Goal: Task Accomplishment & Management: Use online tool/utility

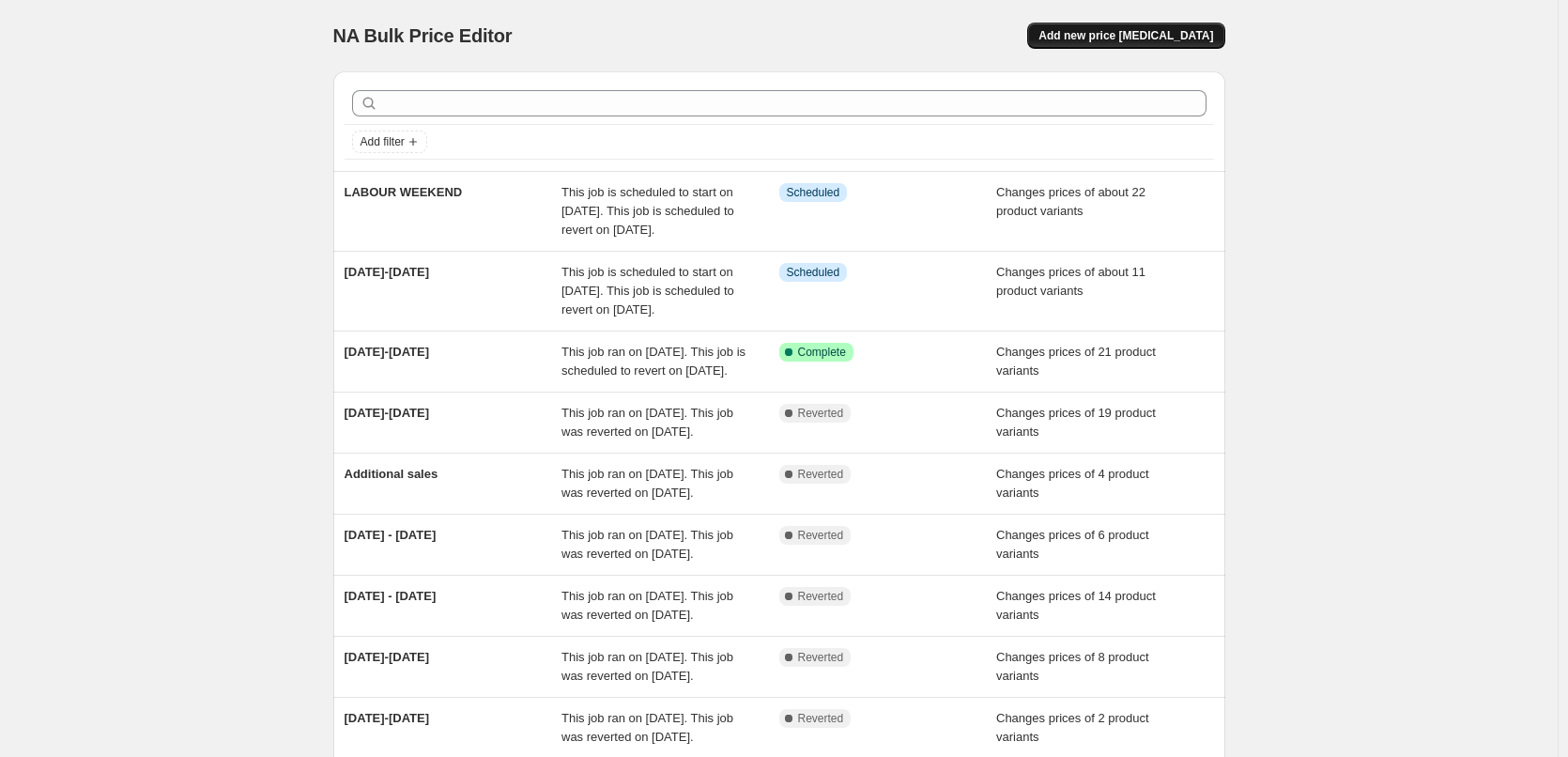
click at [1119, 33] on span "Add new price [MEDICAL_DATA]" at bounding box center [1125, 35] width 174 height 15
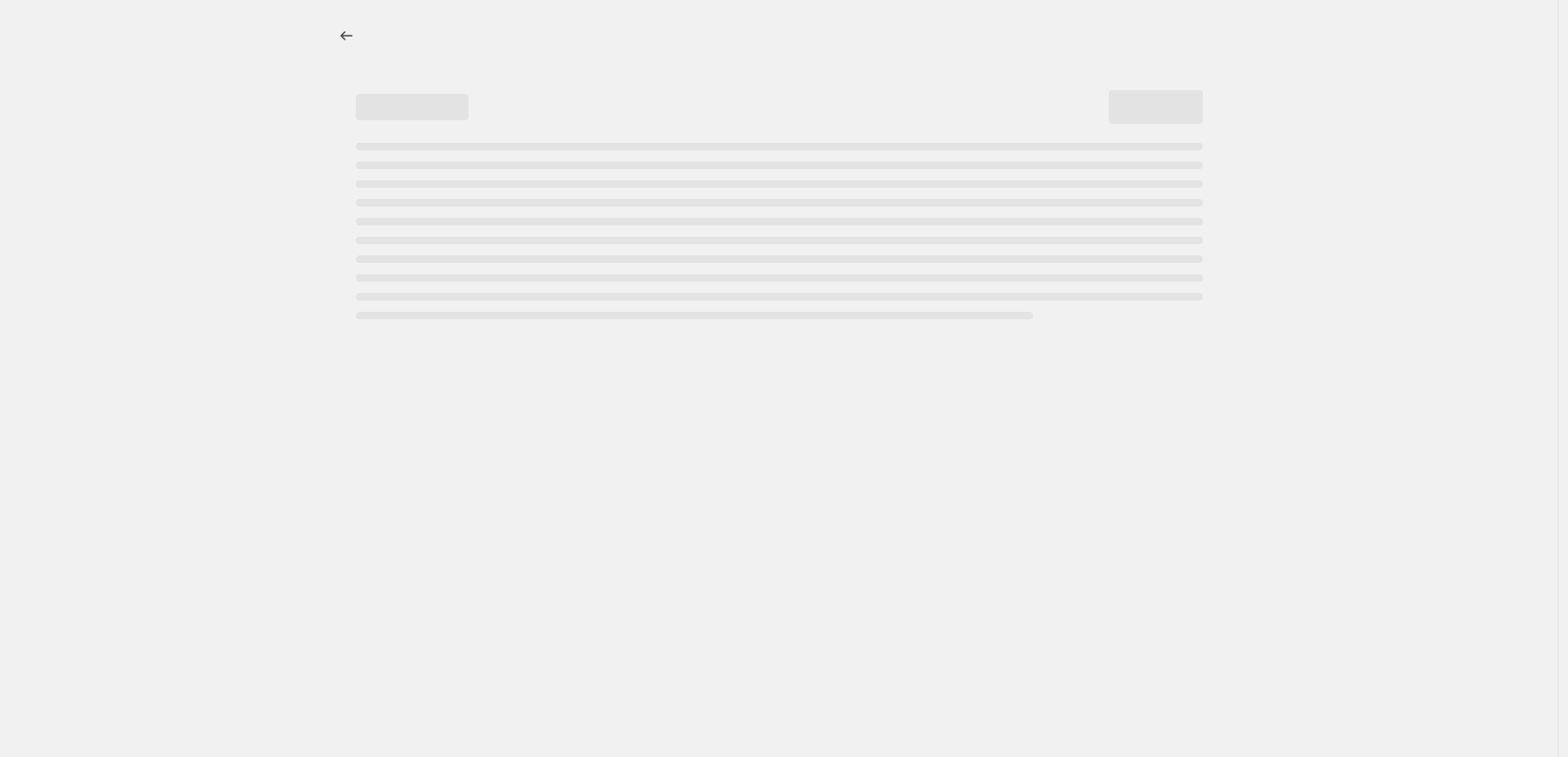
select select "percentage"
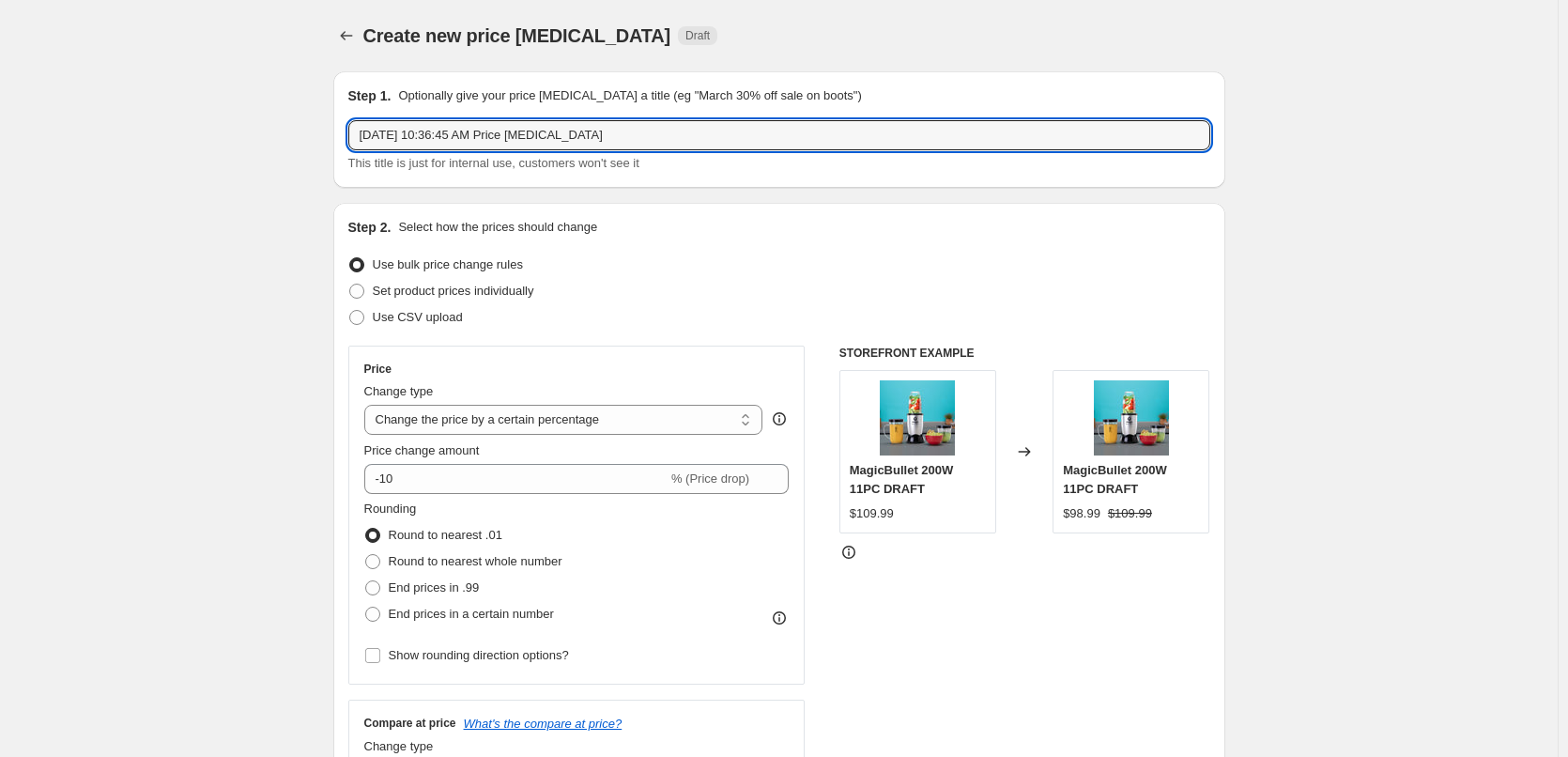
drag, startPoint x: 630, startPoint y: 132, endPoint x: 227, endPoint y: 138, distance: 403.0
type input "Update 16-22"
click at [465, 295] on span "Set product prices individually" at bounding box center [454, 290] width 161 height 14
click at [350, 284] on input "Set product prices individually" at bounding box center [349, 283] width 1 height 1
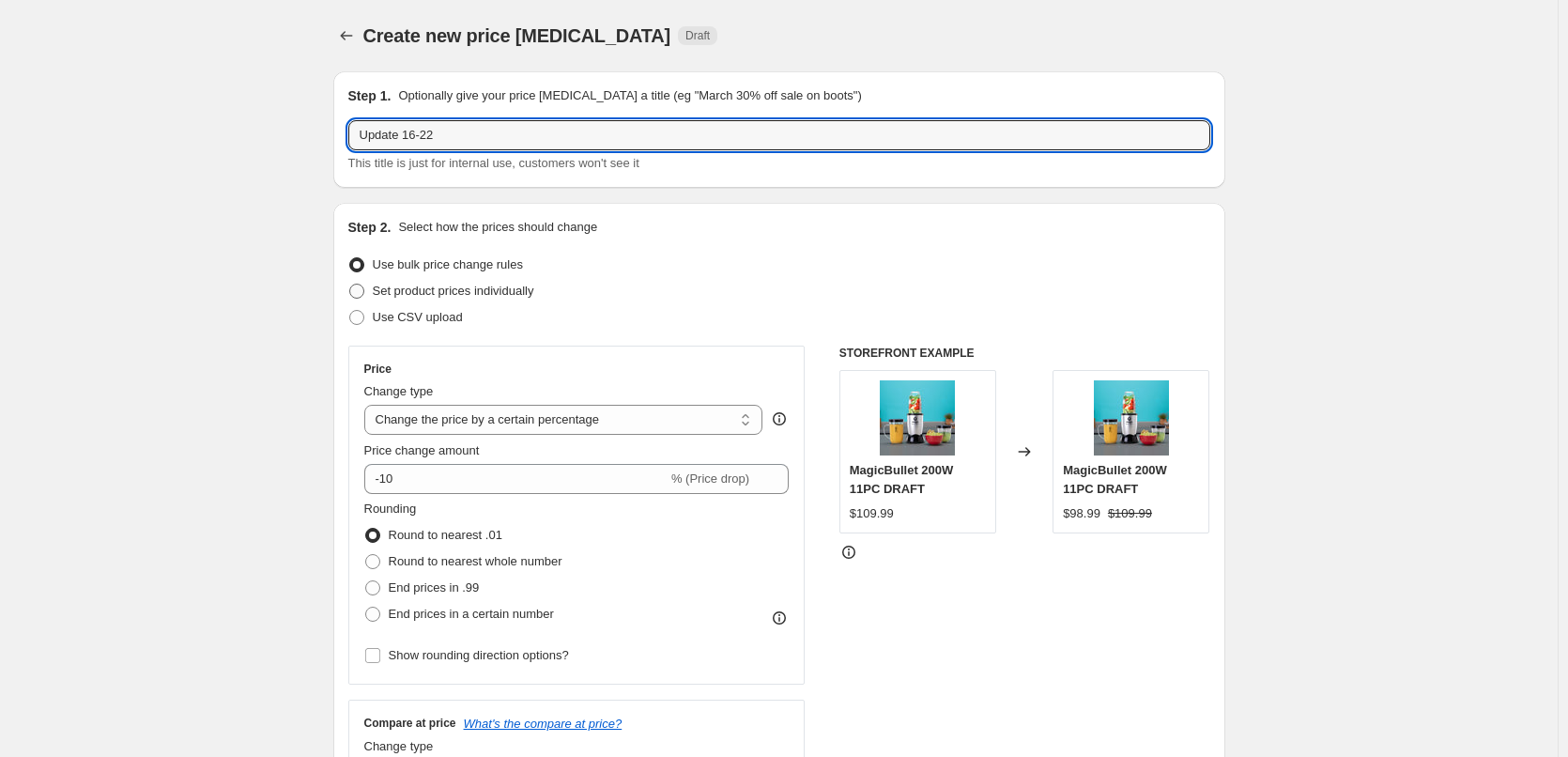
radio input "true"
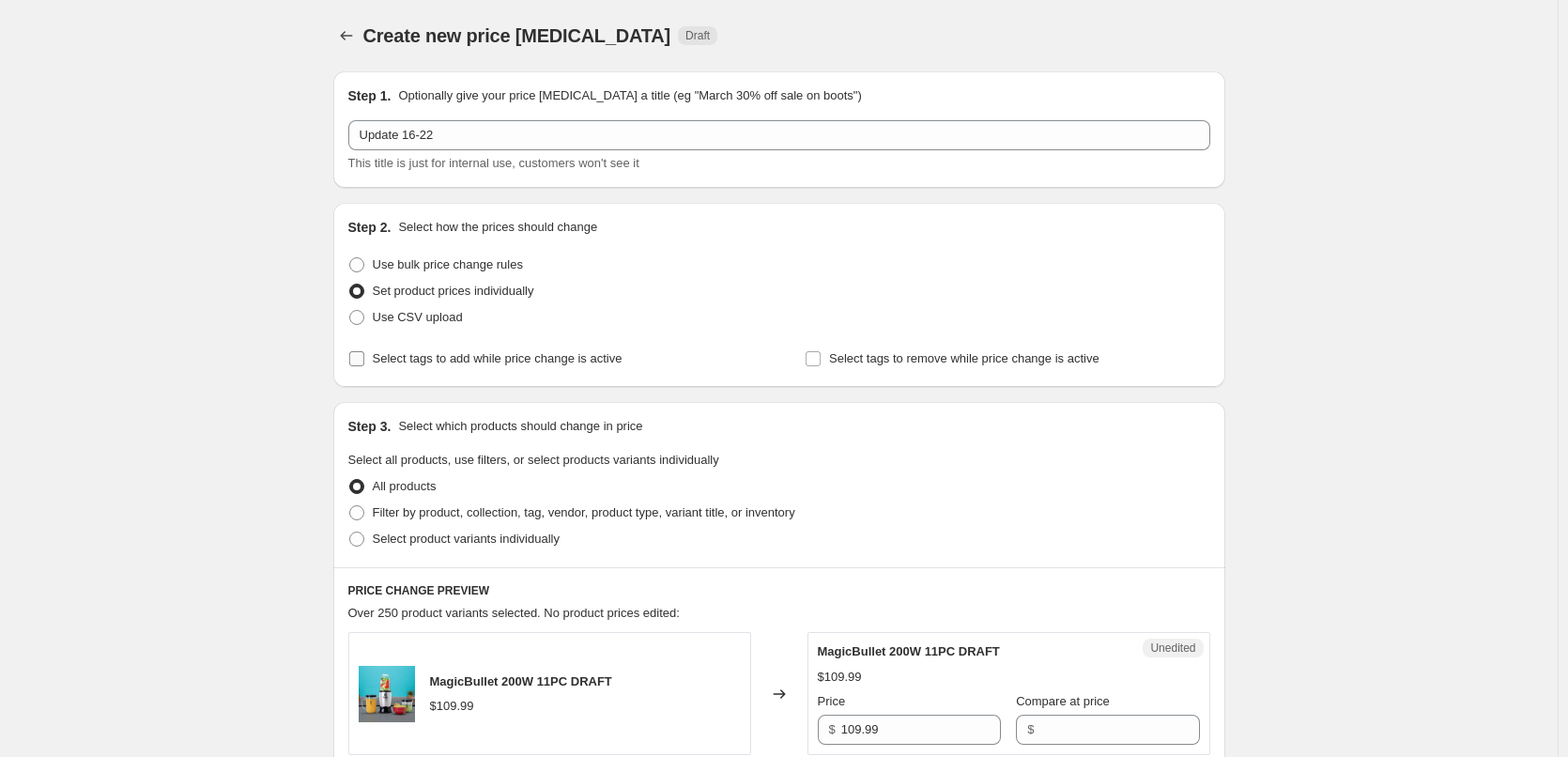
click at [359, 359] on input "Select tags to add while price change is active" at bounding box center [356, 358] width 15 height 15
checkbox input "true"
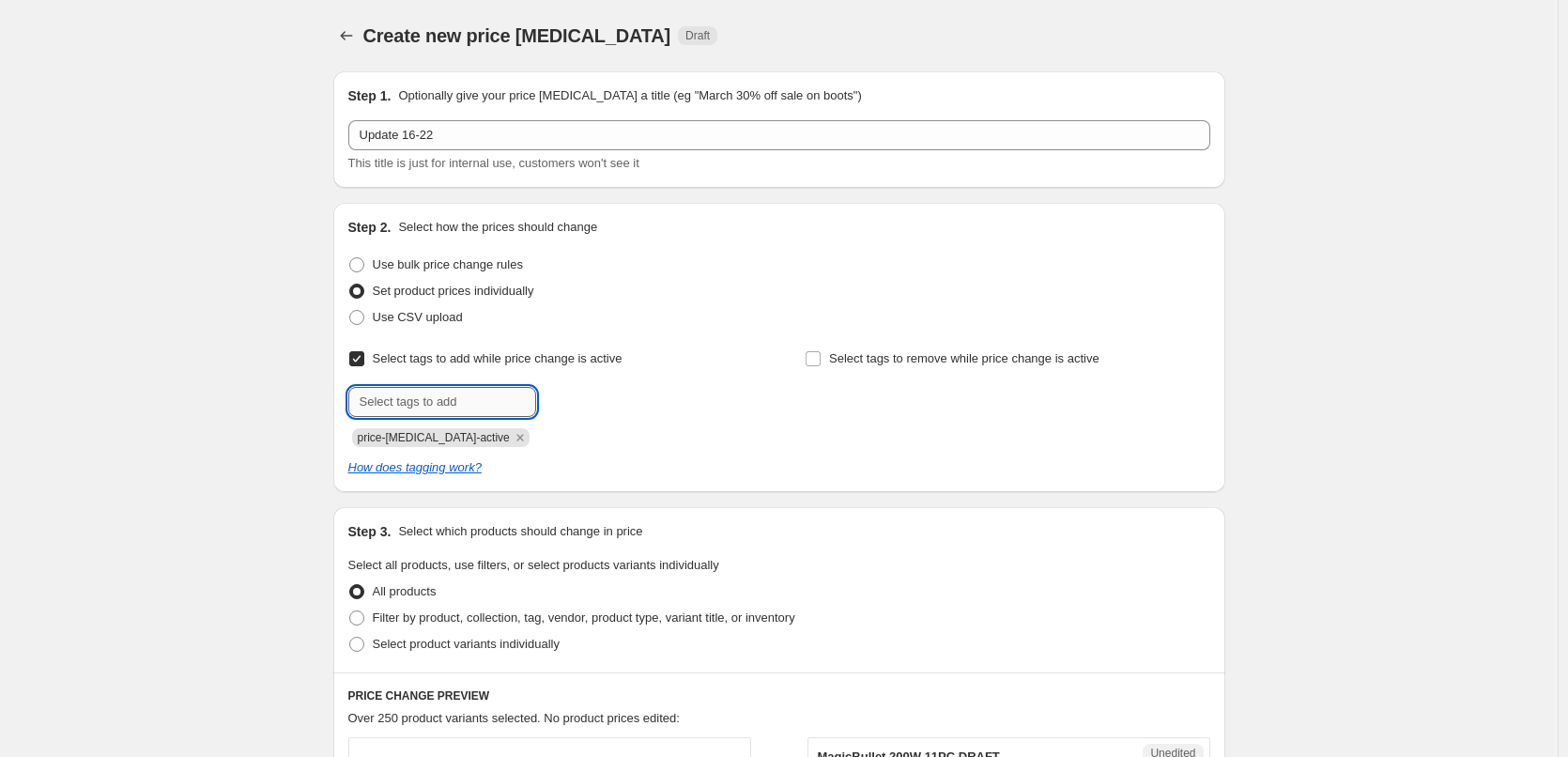
click at [438, 396] on input "text" at bounding box center [442, 402] width 187 height 30
type input "sale"
click at [579, 394] on span "Add sale" at bounding box center [575, 400] width 47 height 15
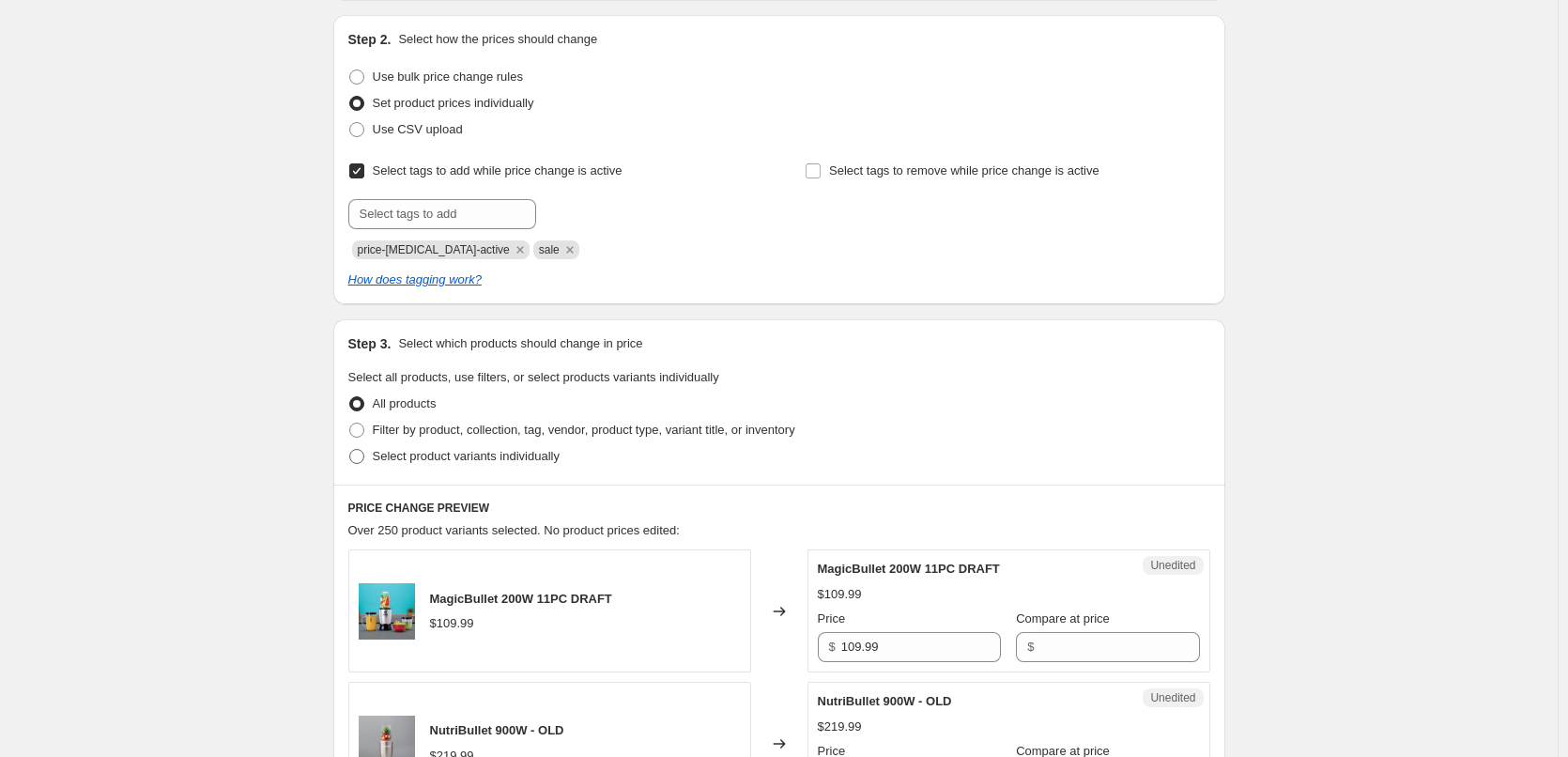
click at [514, 462] on span "Select product variants individually" at bounding box center [466, 456] width 186 height 14
click at [350, 450] on input "Select product variants individually" at bounding box center [349, 449] width 1 height 1
radio input "true"
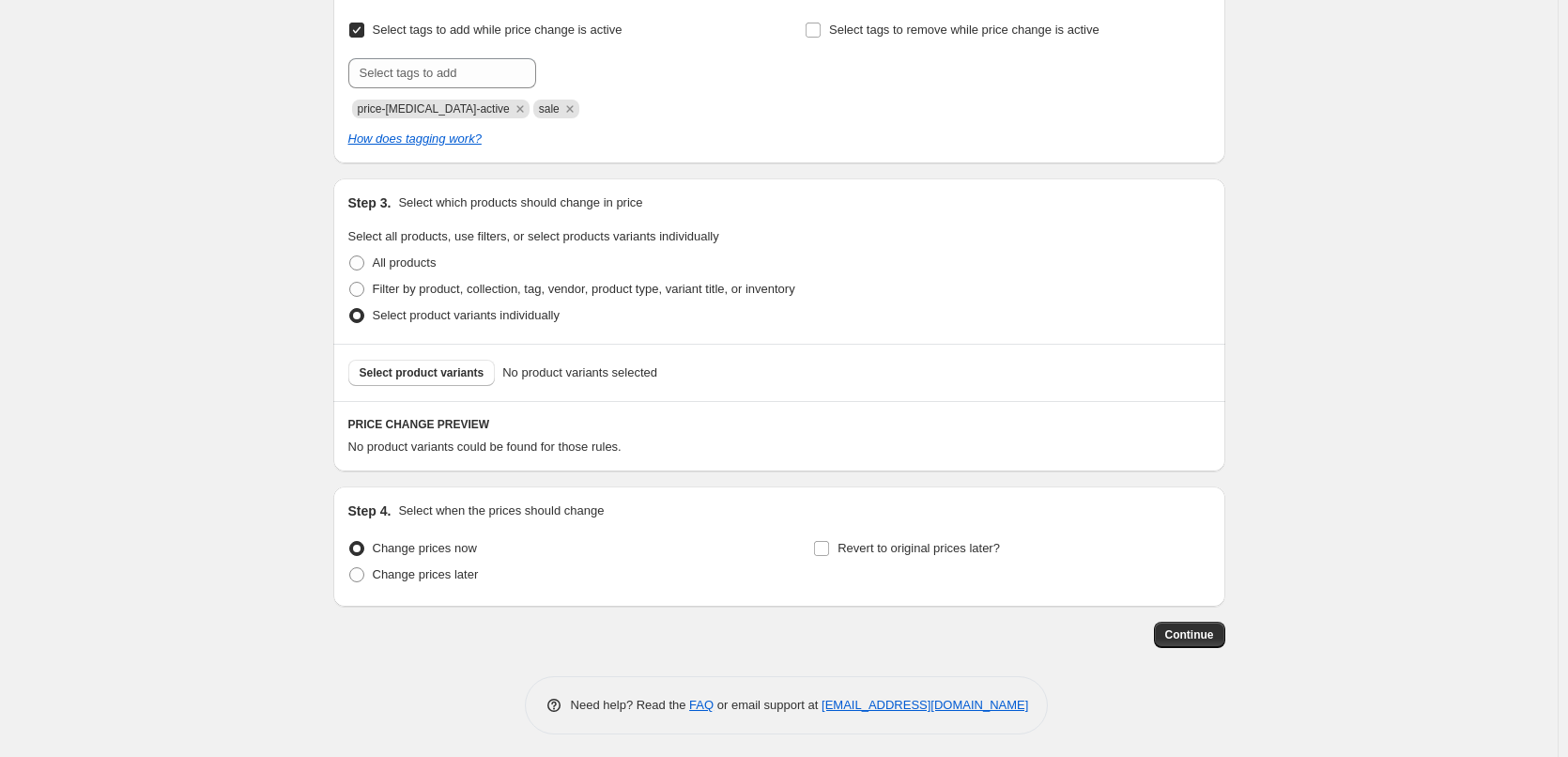
scroll to position [334, 0]
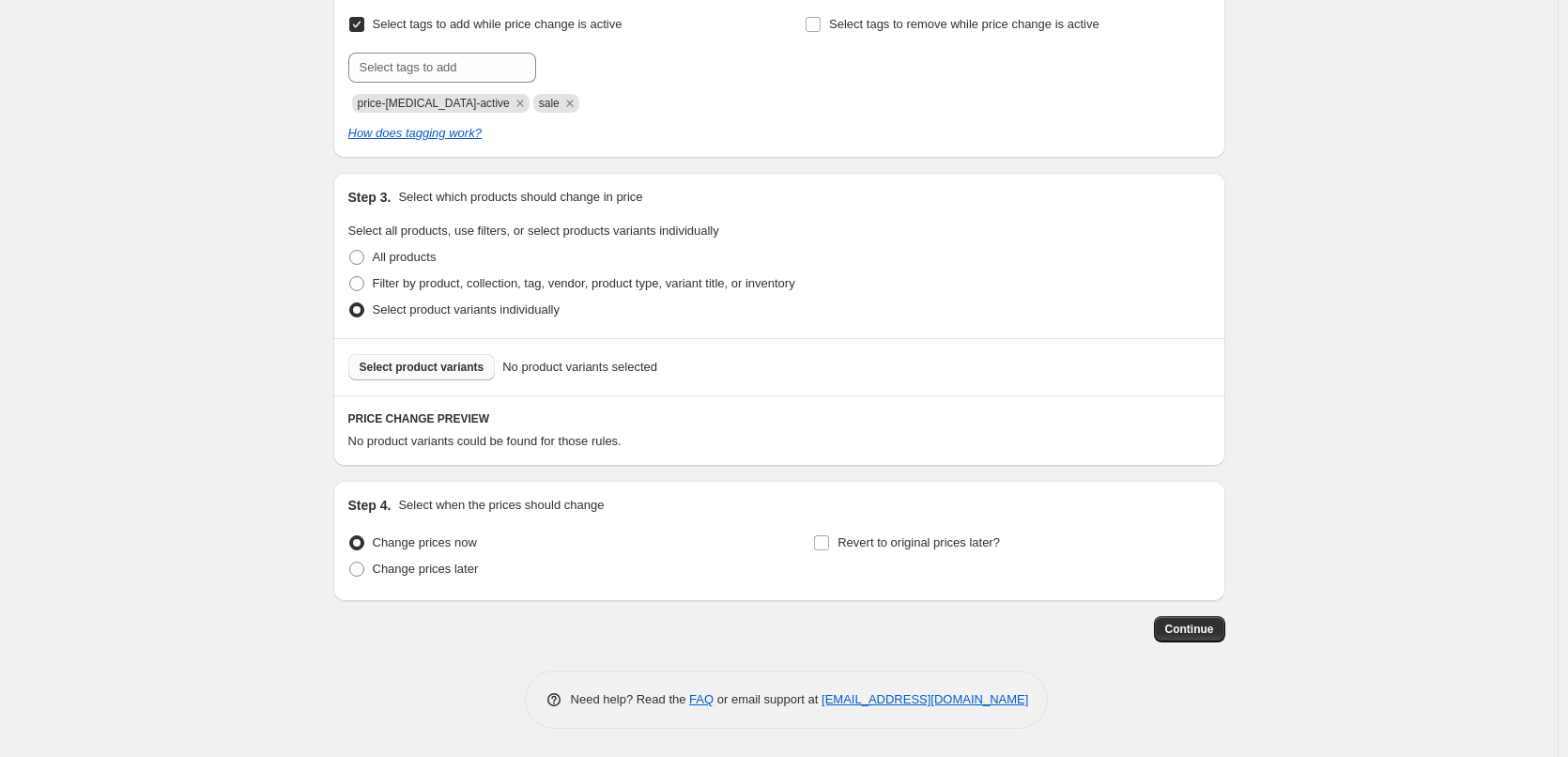
click at [426, 372] on span "Select product variants" at bounding box center [422, 367] width 125 height 15
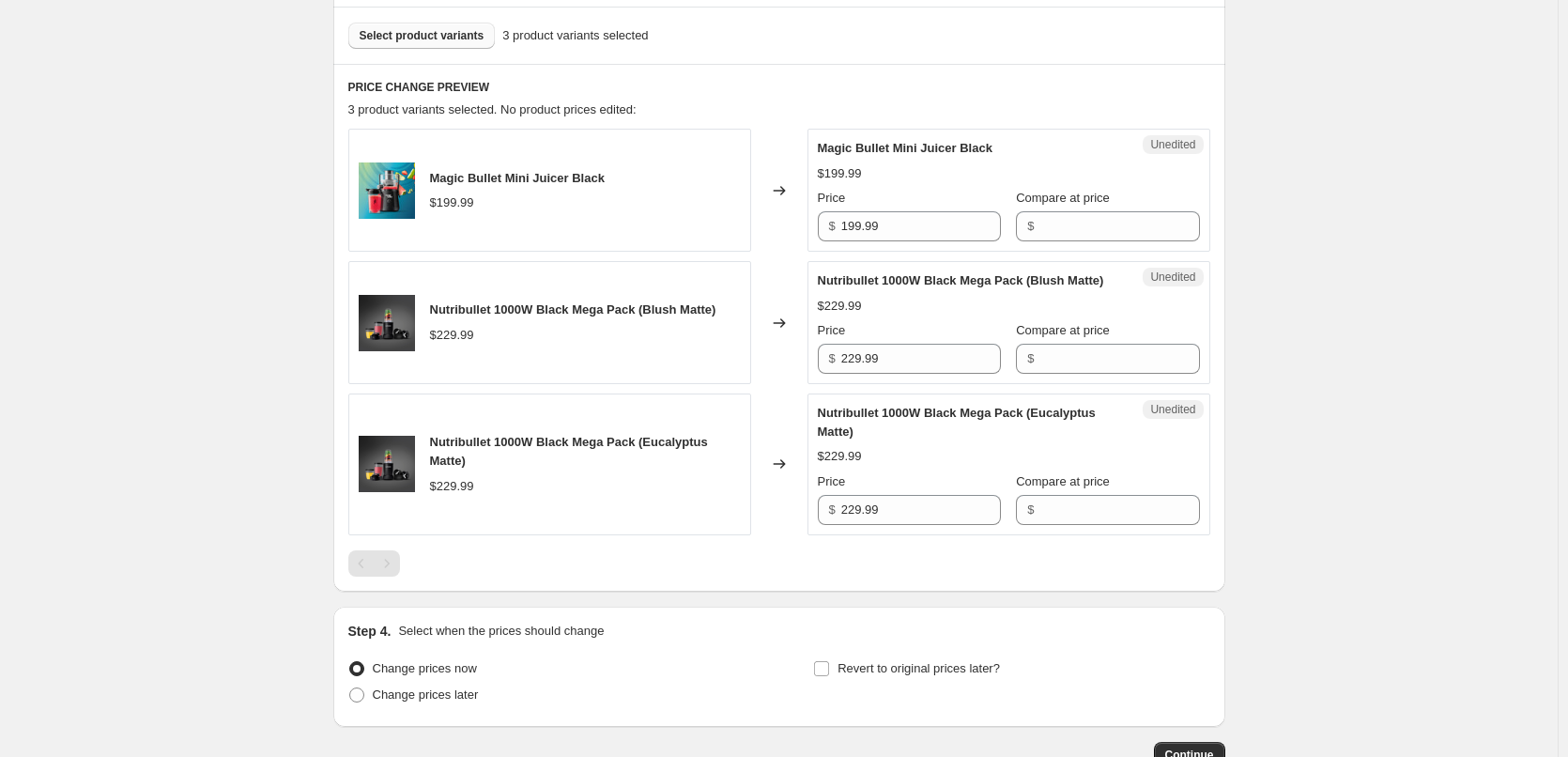
scroll to position [710, 0]
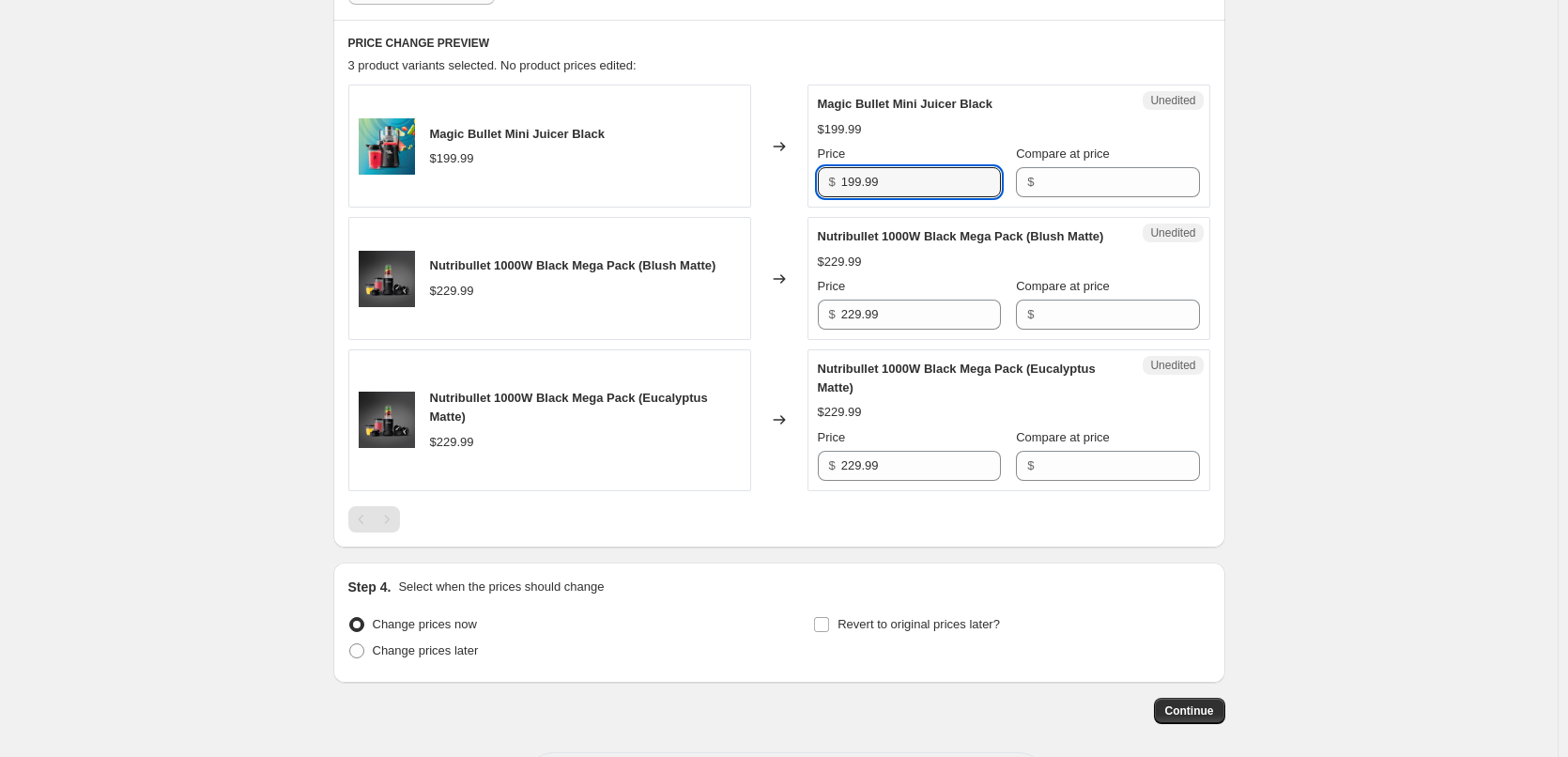
drag, startPoint x: 848, startPoint y: 187, endPoint x: 793, endPoint y: 186, distance: 55.0
click at [793, 186] on div "Magic Bullet Mini Juicer Black $199.99 Changed to Unedited Magic Bullet Mini Ju…" at bounding box center [779, 146] width 862 height 123
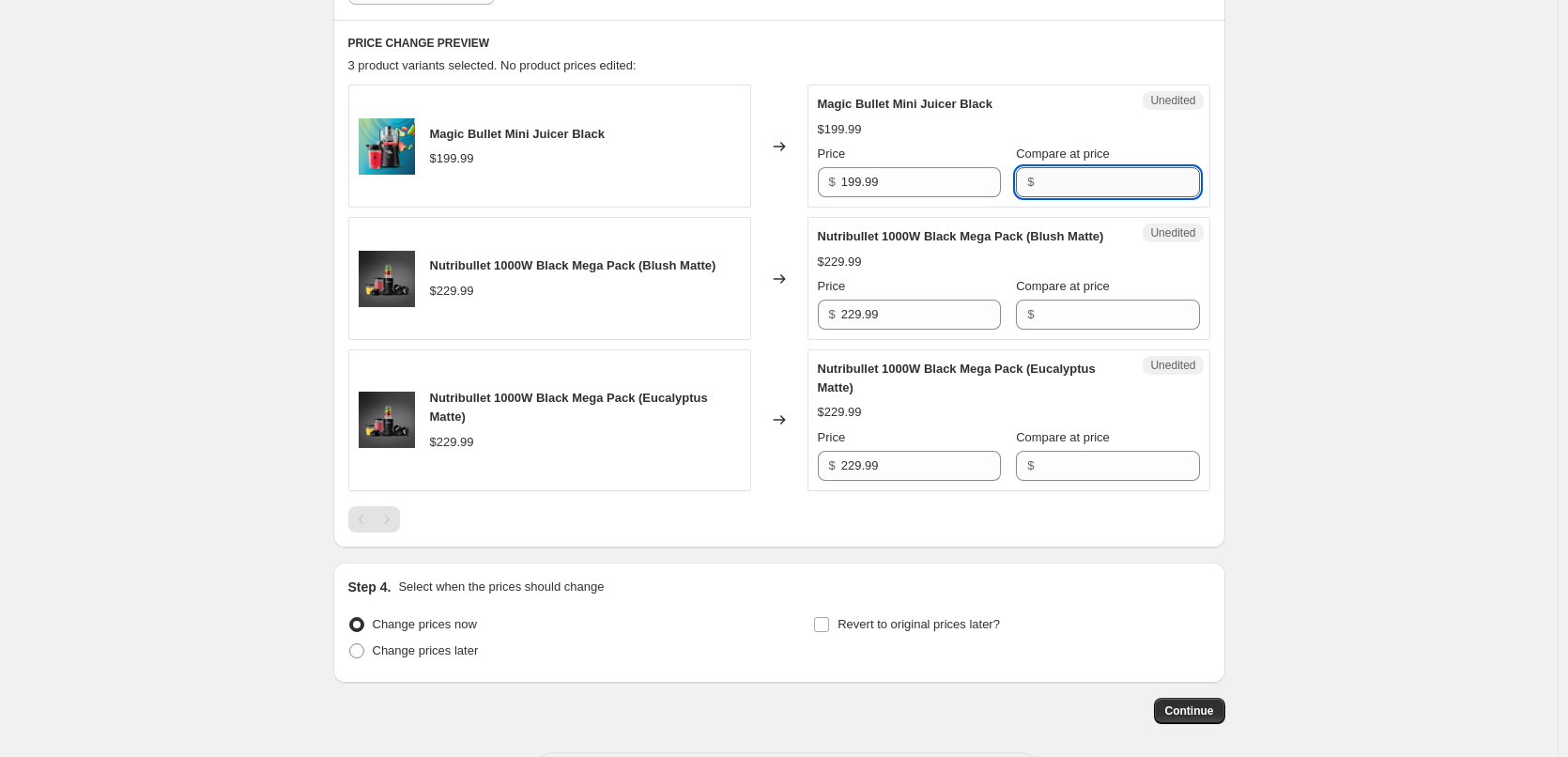
click at [1090, 172] on input "Compare at price" at bounding box center [1119, 183] width 159 height 30
paste input "199.99"
type input "199.99"
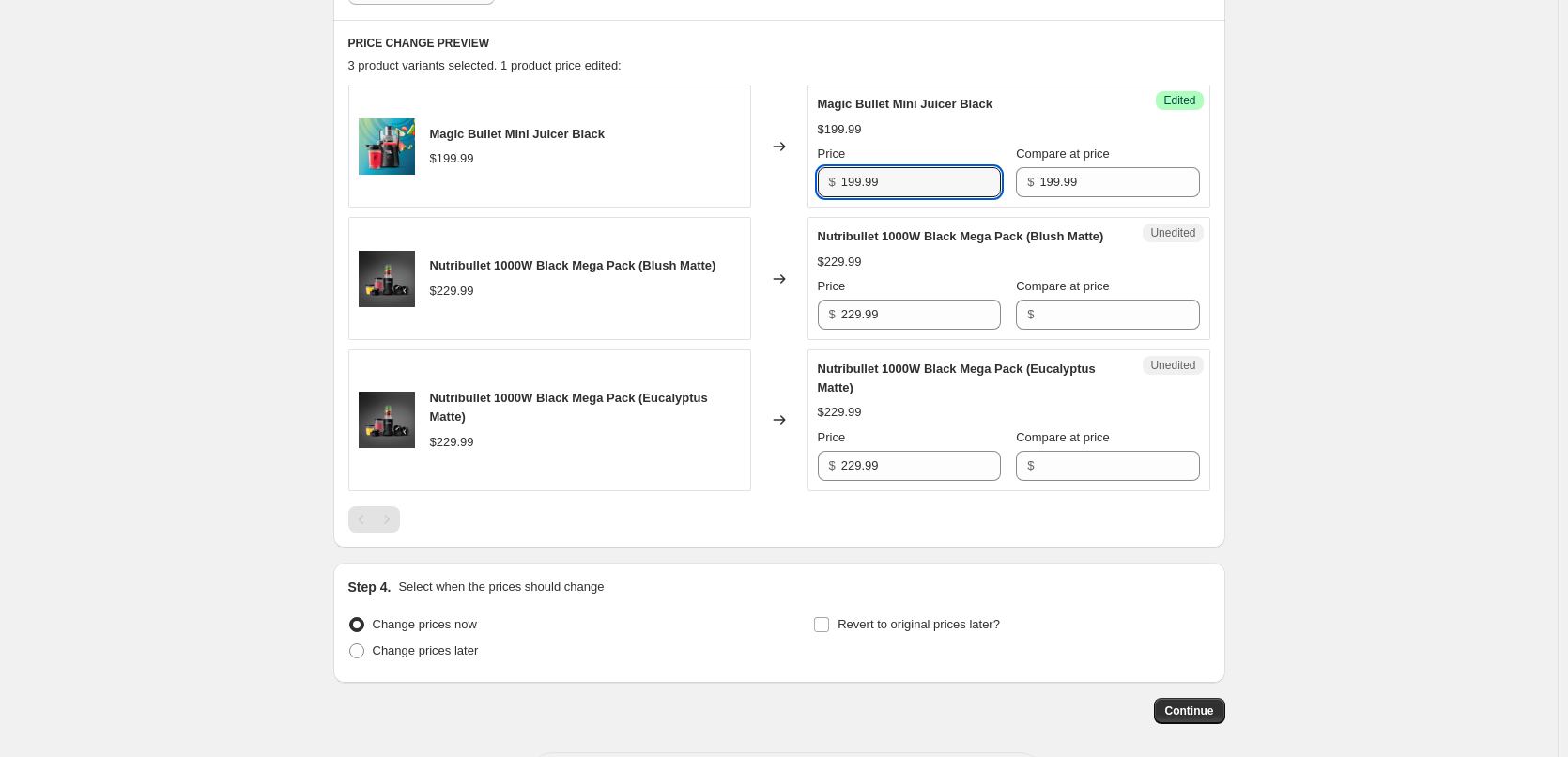
click at [777, 187] on div "Magic Bullet Mini Juicer Black $199.99 Changed to Success Edited Magic Bullet M…" at bounding box center [779, 146] width 862 height 123
type input "99"
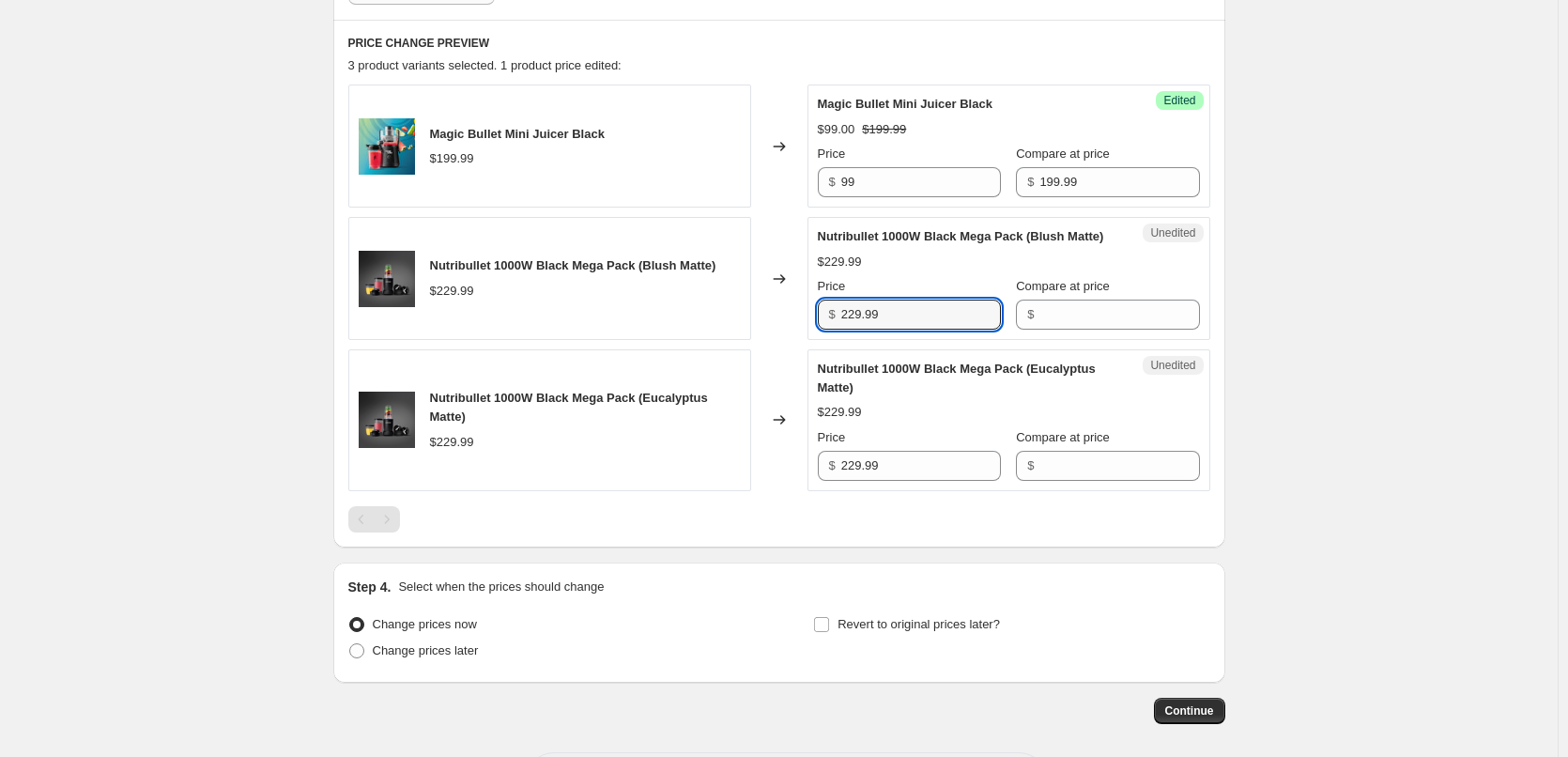
drag, startPoint x: 890, startPoint y: 331, endPoint x: 757, endPoint y: 328, distance: 133.0
click at [765, 329] on div "Nutribullet 1000W Black Mega Pack (Blush Matte) $229.99 Changed to Unedited Nut…" at bounding box center [779, 278] width 862 height 123
click at [1075, 330] on input "Compare at price" at bounding box center [1119, 315] width 159 height 30
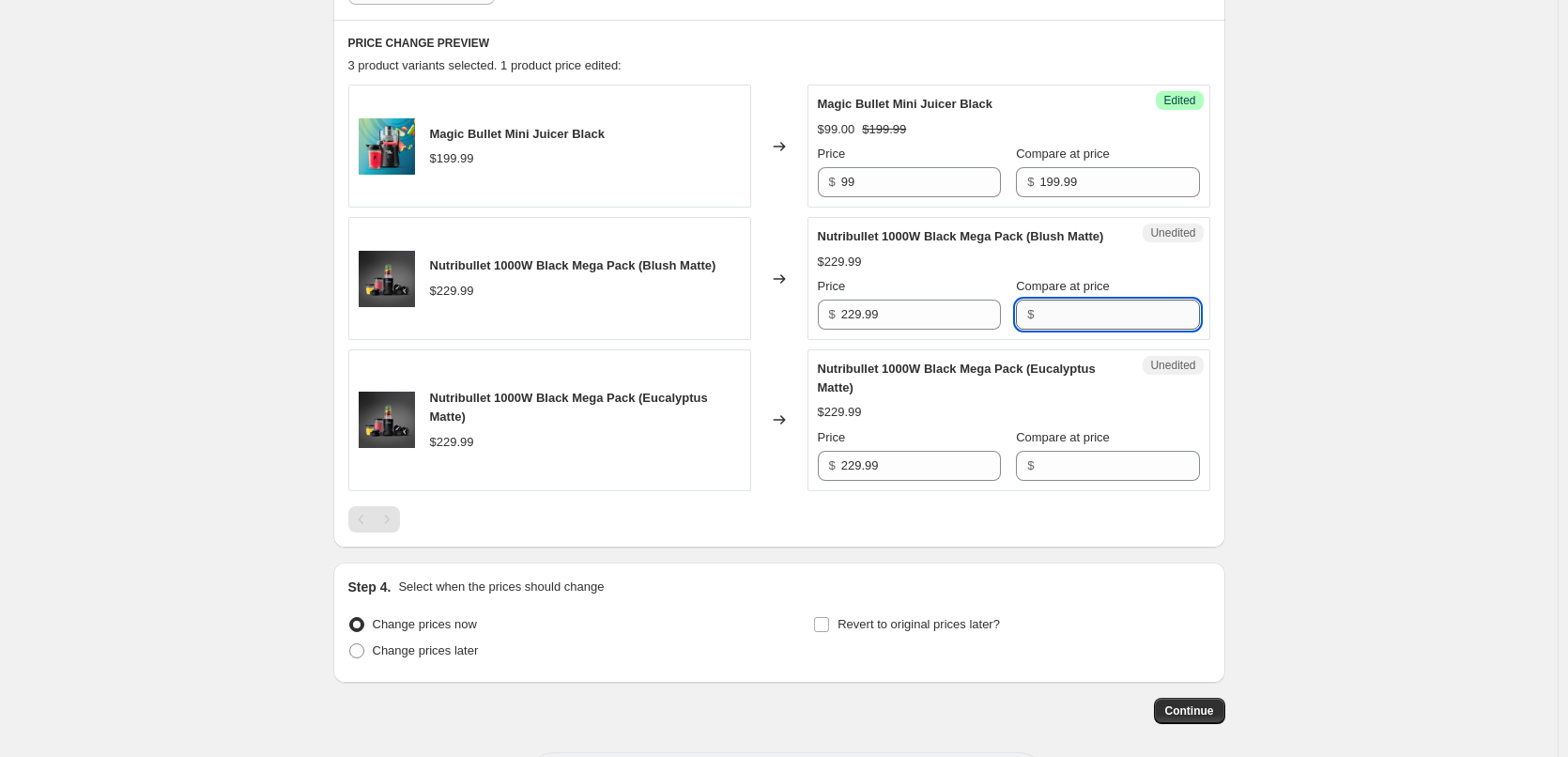
paste input "229.99"
type input "229.99"
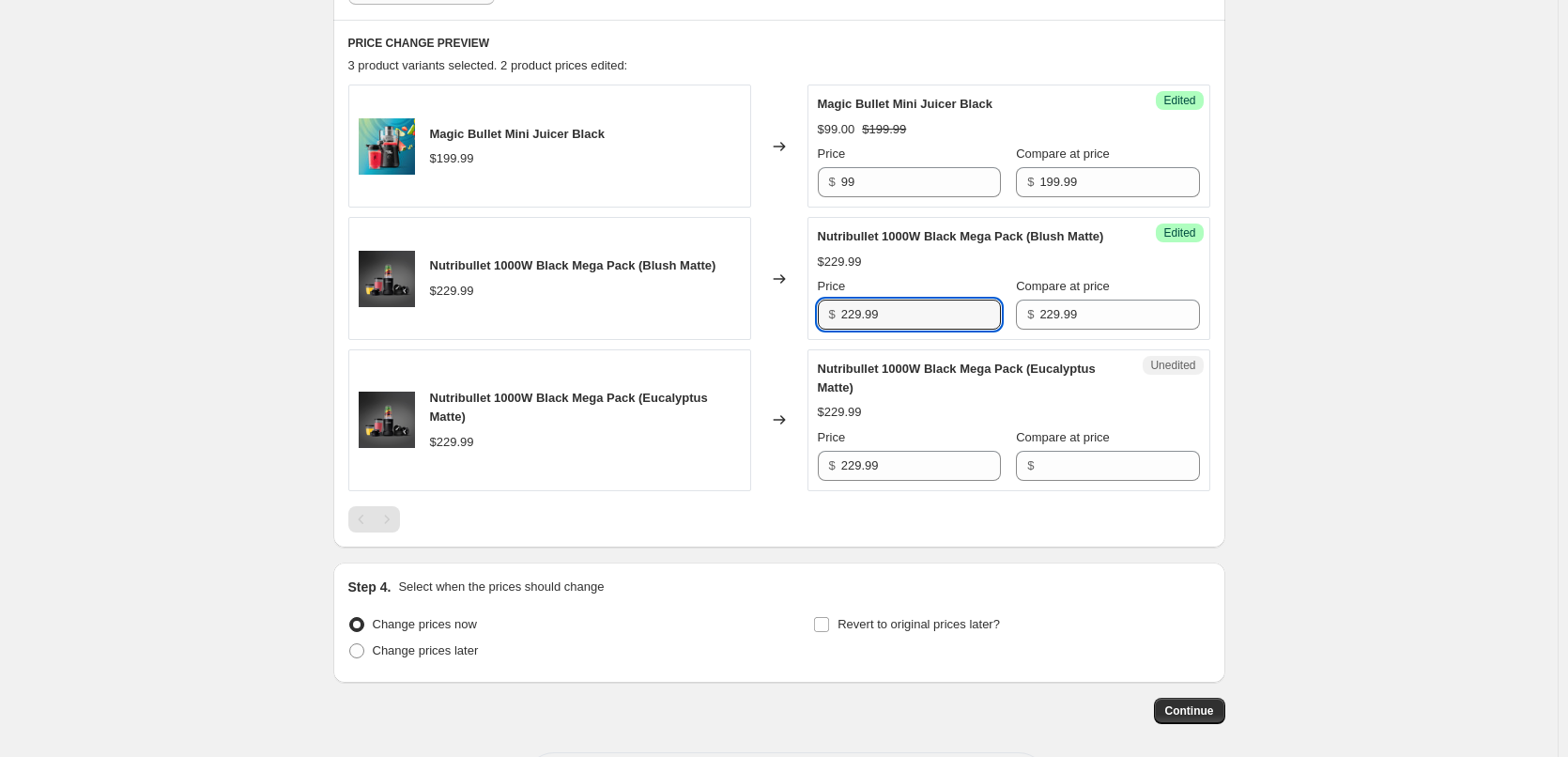
drag, startPoint x: 917, startPoint y: 336, endPoint x: 717, endPoint y: 336, distance: 200.0
click at [724, 337] on div "Nutribullet 1000W Black Mega Pack (Blush Matte) $229.99 Changed to Success Edit…" at bounding box center [779, 278] width 862 height 123
type input "99"
drag, startPoint x: 802, startPoint y: 488, endPoint x: 742, endPoint y: 492, distance: 60.1
click at [742, 492] on div "Nutribullet 1000W Black Mega Pack (Eucalyptus Matte) $229.99 Changed to Unedite…" at bounding box center [779, 420] width 862 height 142
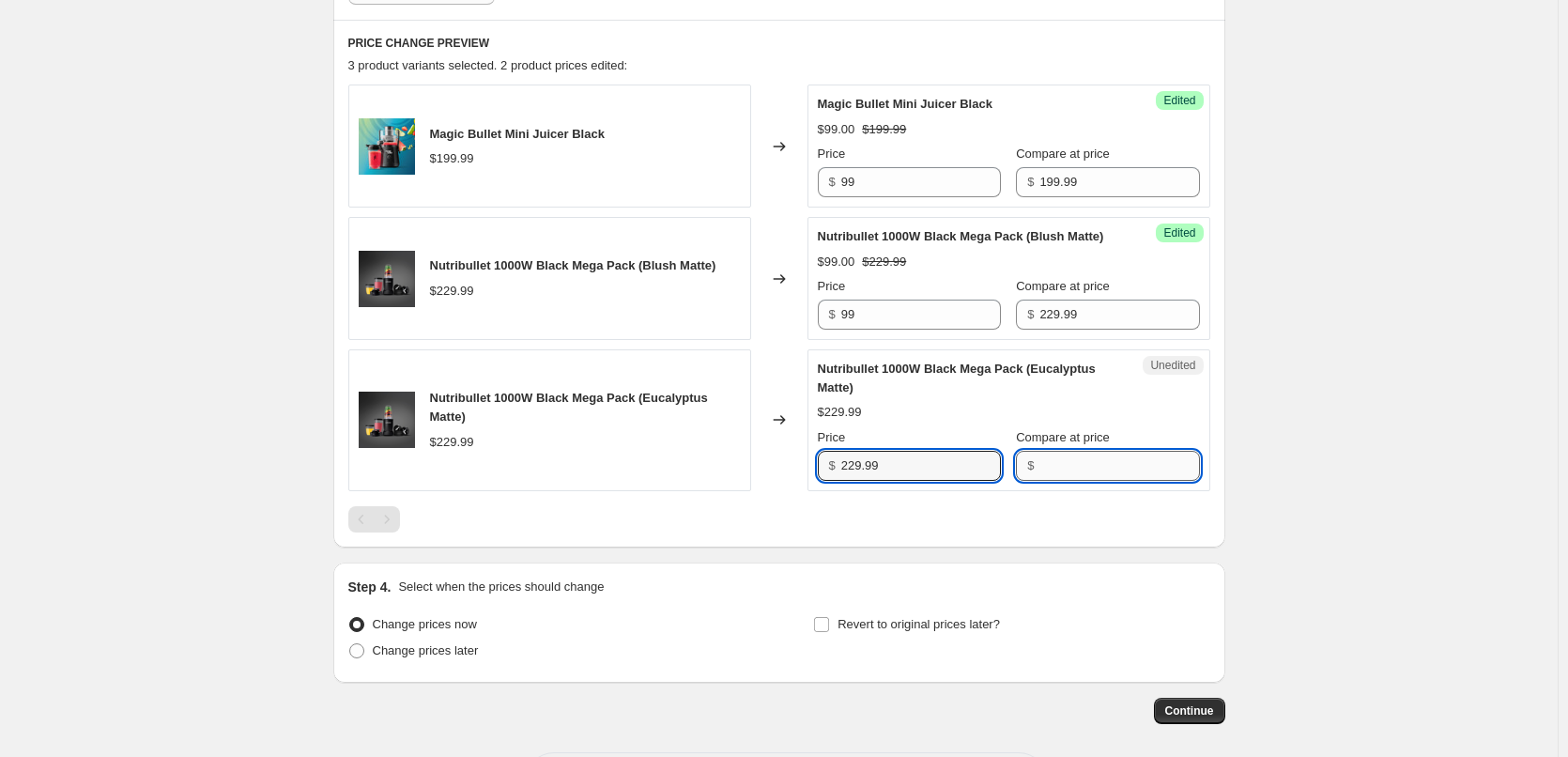
click at [1074, 481] on input "Compare at price" at bounding box center [1119, 466] width 159 height 30
paste input "229.99"
type input "229.99"
drag, startPoint x: 934, startPoint y: 484, endPoint x: 746, endPoint y: 485, distance: 188.0
click at [746, 485] on div "Nutribullet 1000W Black Mega Pack (Eucalyptus Matte) $229.99 Changed to Success…" at bounding box center [779, 420] width 862 height 142
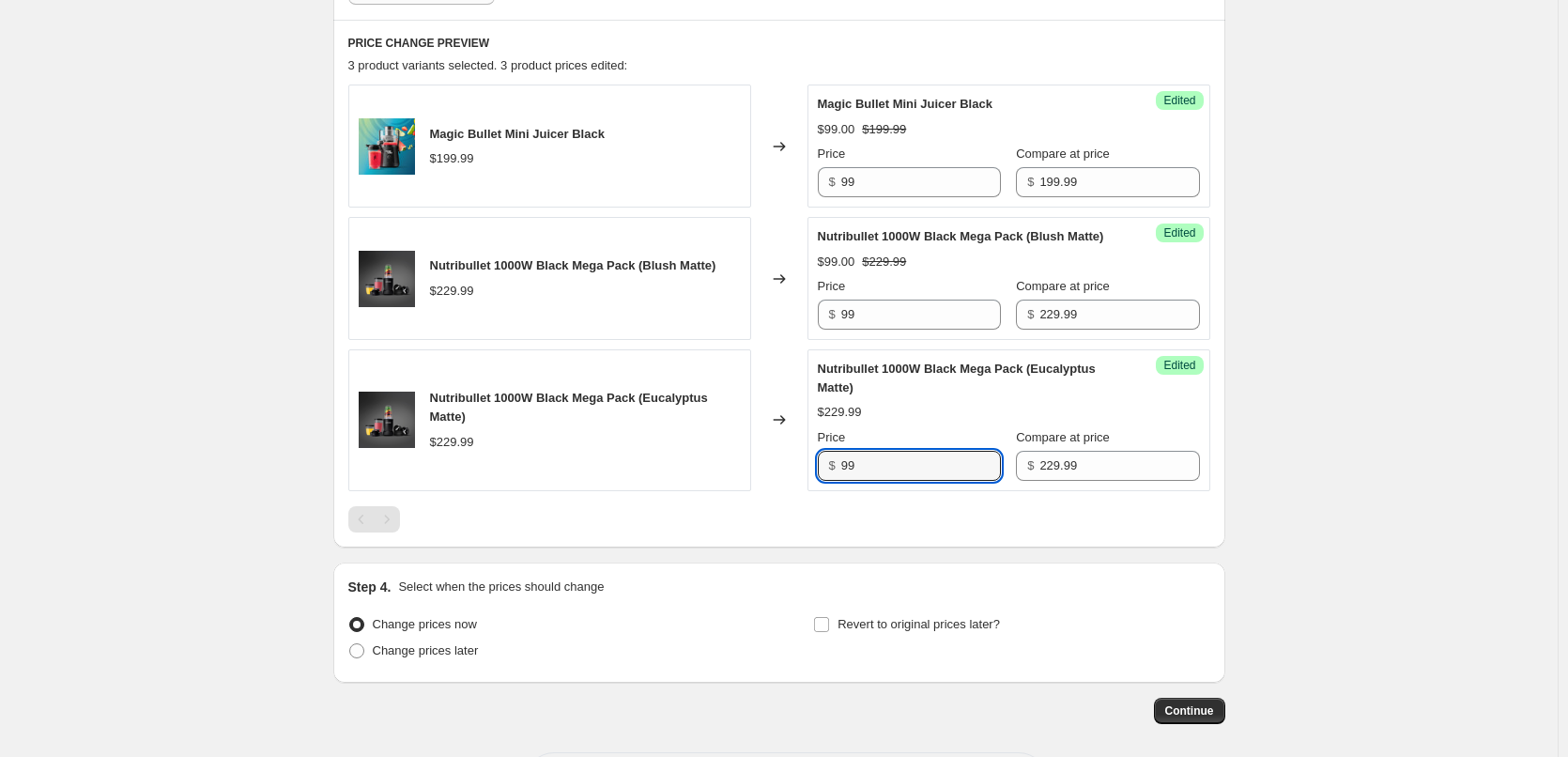
type input "99"
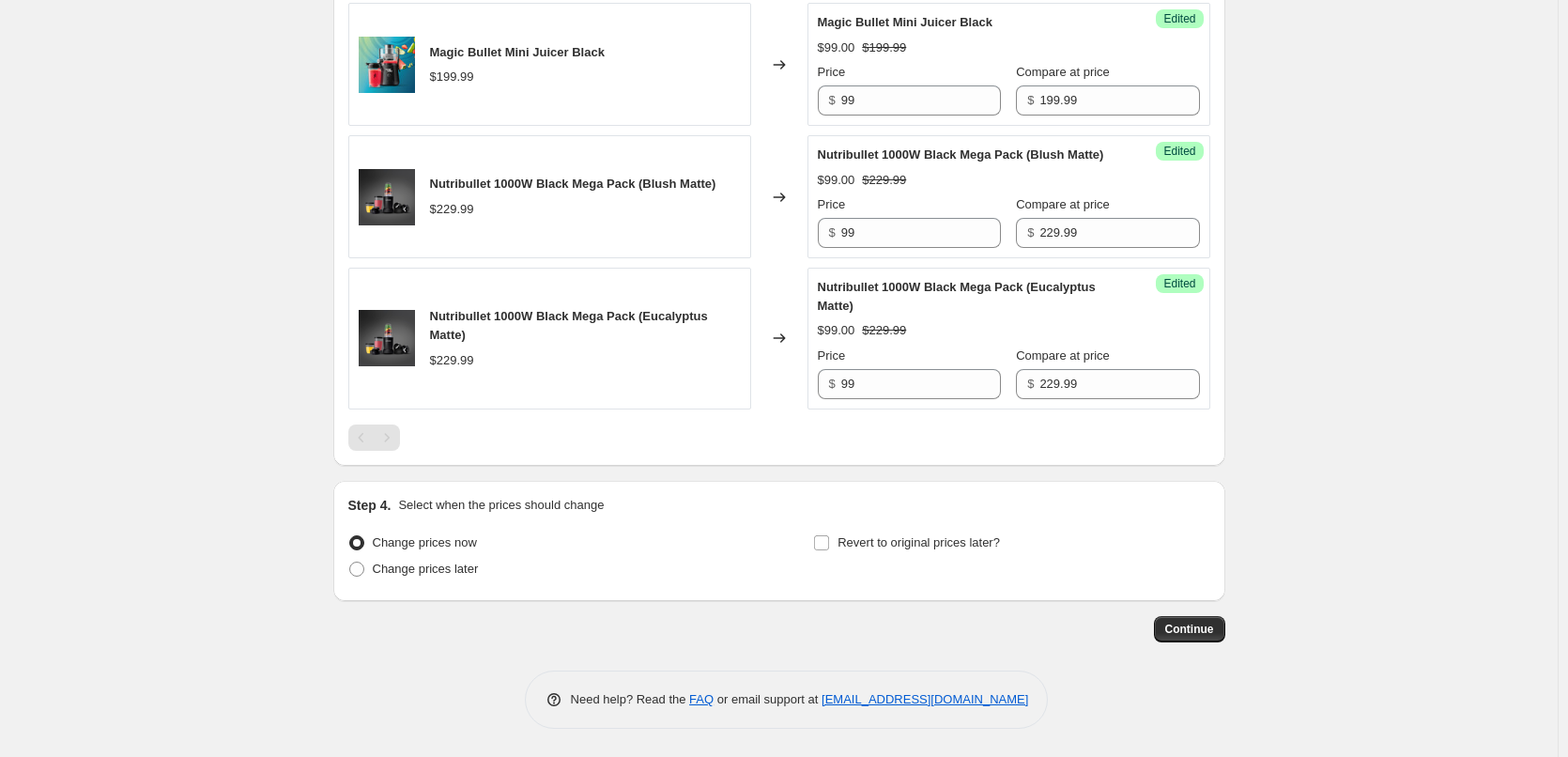
scroll to position [811, 0]
click at [365, 565] on span at bounding box center [356, 568] width 15 height 15
click at [350, 563] on input "Change prices later" at bounding box center [349, 562] width 1 height 1
radio input "true"
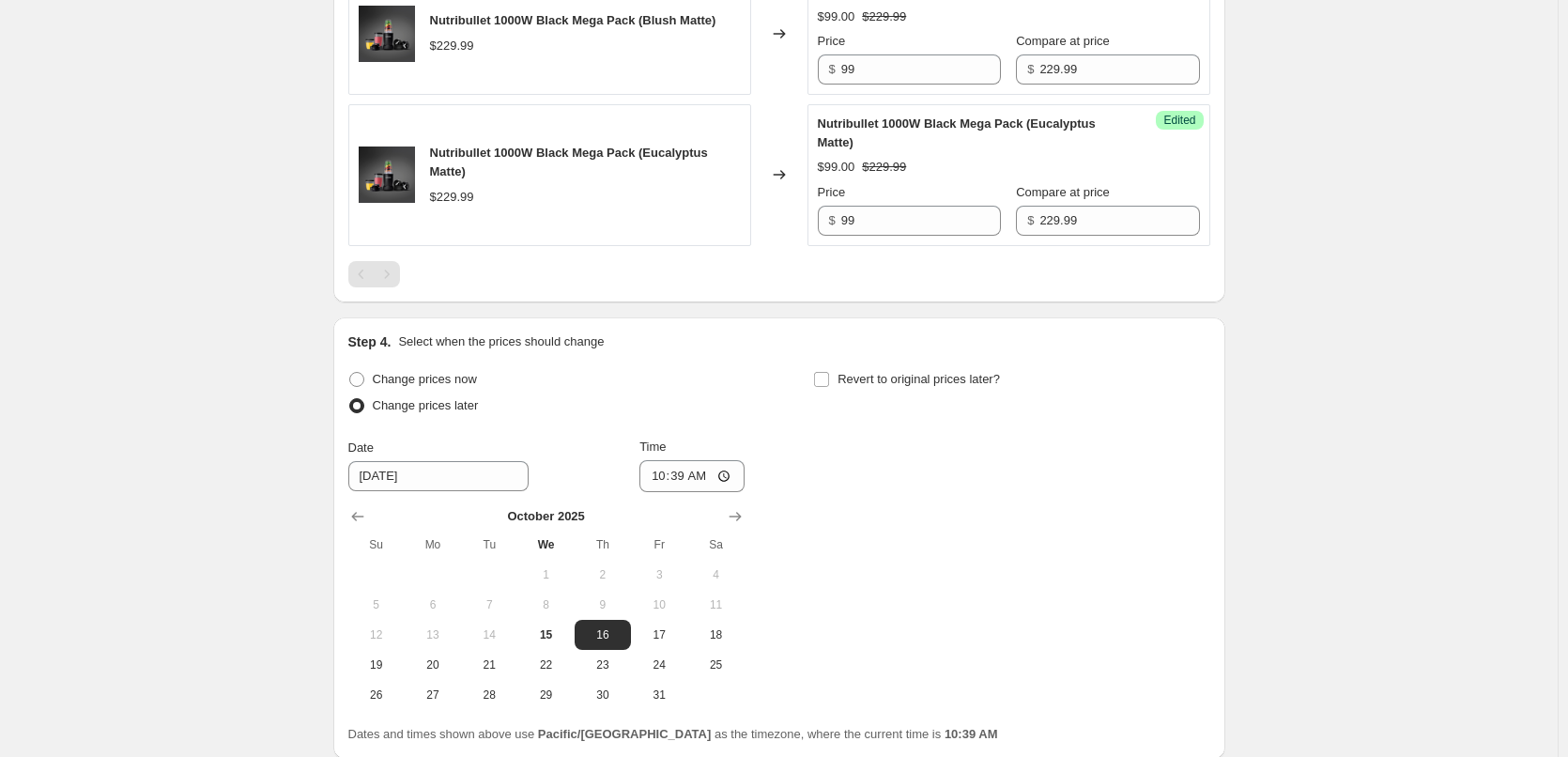
scroll to position [1093, 0]
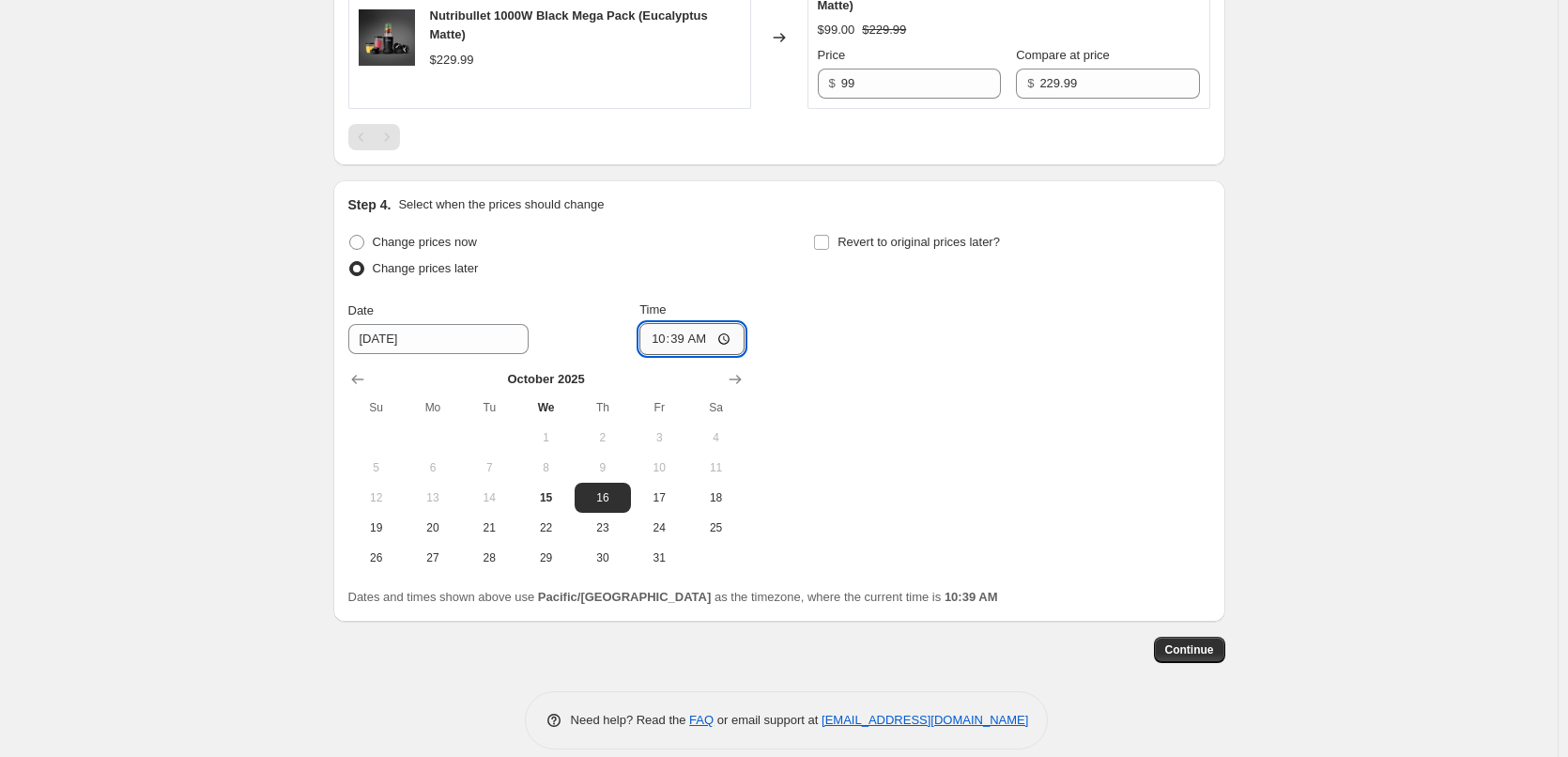
click at [670, 355] on input "10:39" at bounding box center [693, 339] width 106 height 32
type input "00:05"
click at [828, 250] on input "Revert to original prices later?" at bounding box center [821, 242] width 15 height 15
checkbox input "true"
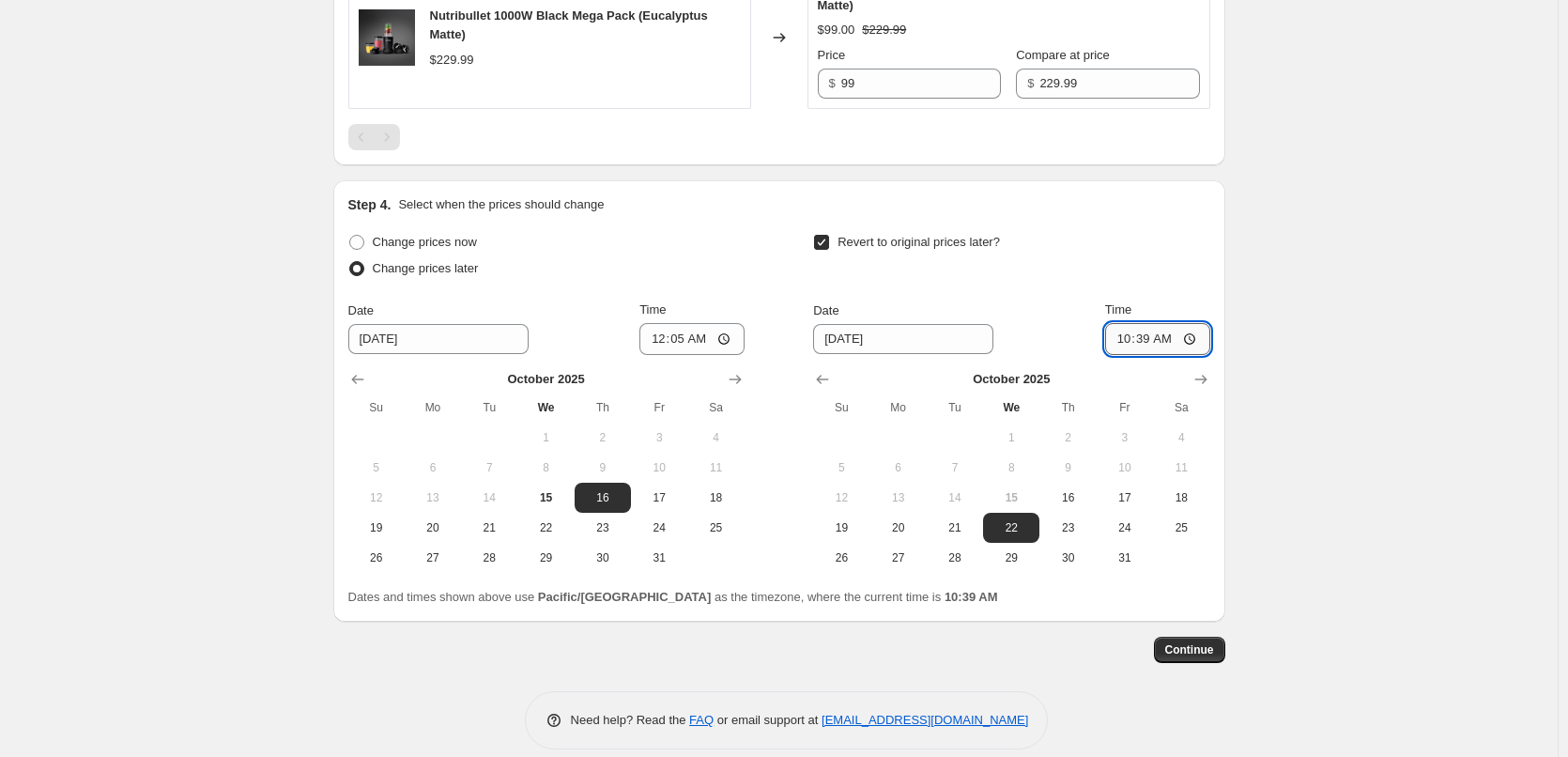
click at [1127, 355] on input "10:39" at bounding box center [1158, 339] width 106 height 32
type input "23:55"
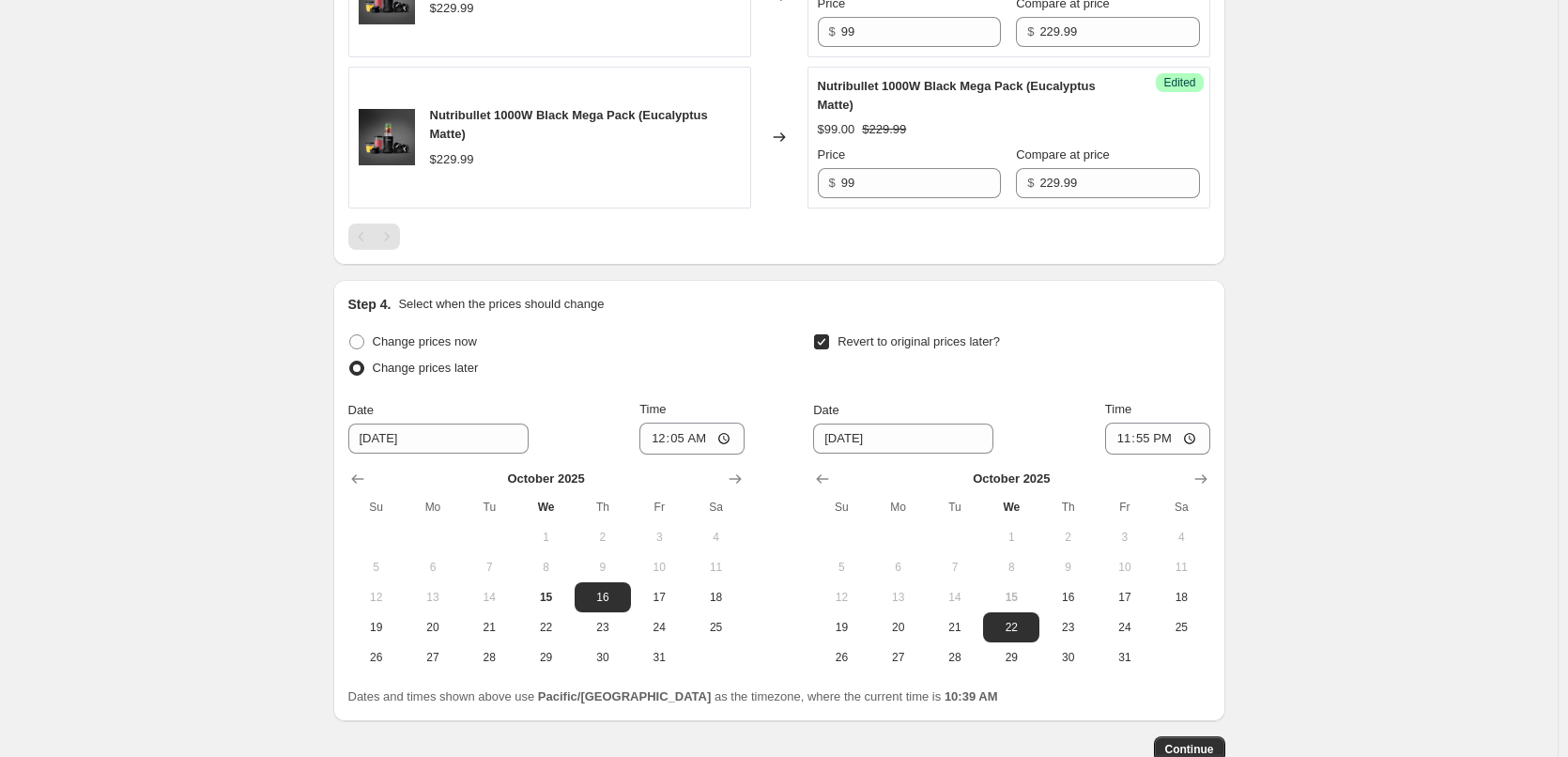
scroll to position [1132, 0]
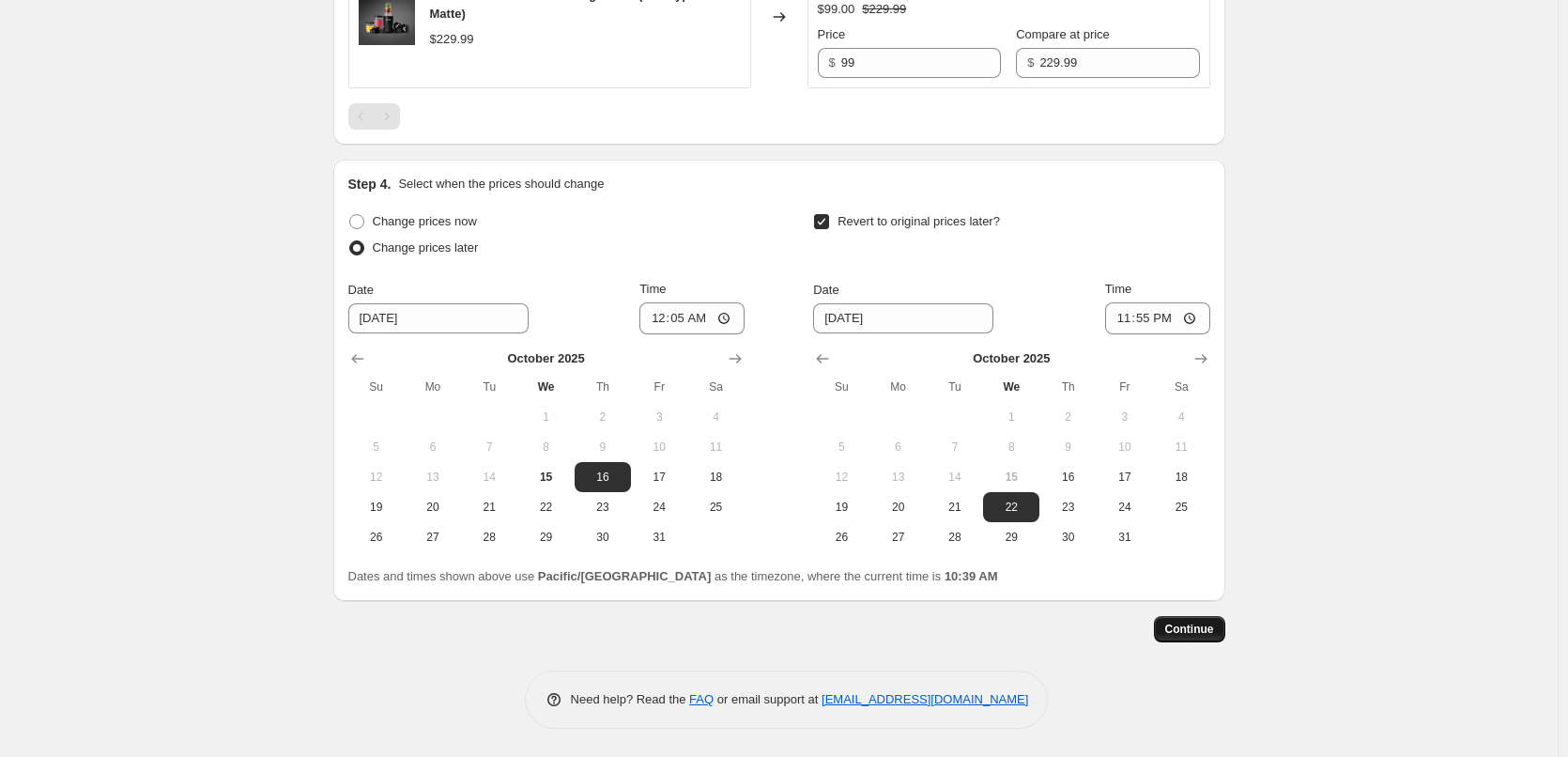
click at [1198, 631] on span "Continue" at bounding box center [1189, 629] width 49 height 15
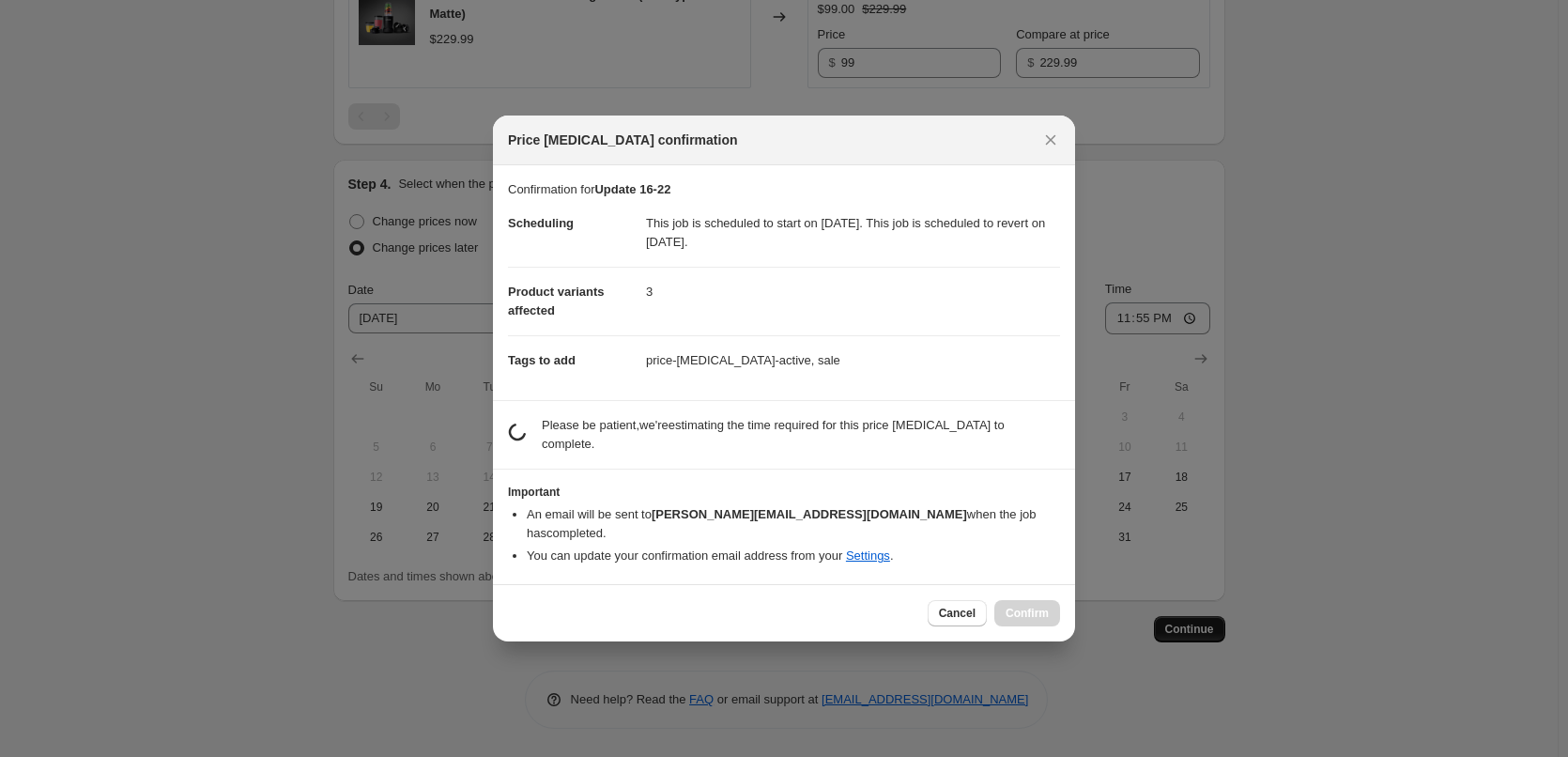
scroll to position [0, 0]
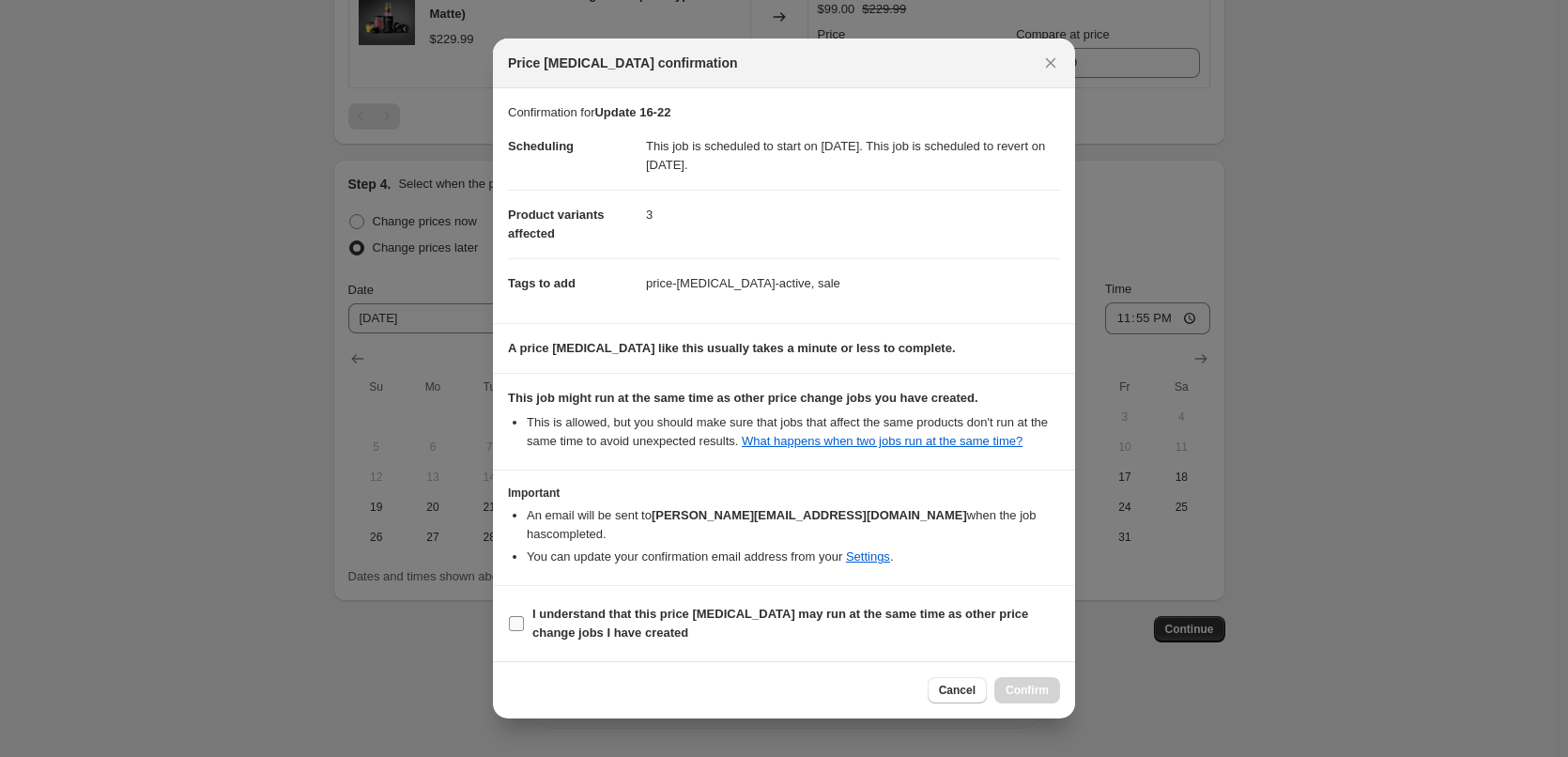
click at [588, 615] on b "I understand that this price [MEDICAL_DATA] may run at the same time as other p…" at bounding box center [780, 623] width 495 height 33
click at [524, 616] on input "I understand that this price [MEDICAL_DATA] may run at the same time as other p…" at bounding box center [516, 623] width 15 height 15
checkbox input "true"
click at [1034, 683] on span "Confirm" at bounding box center [1027, 690] width 43 height 15
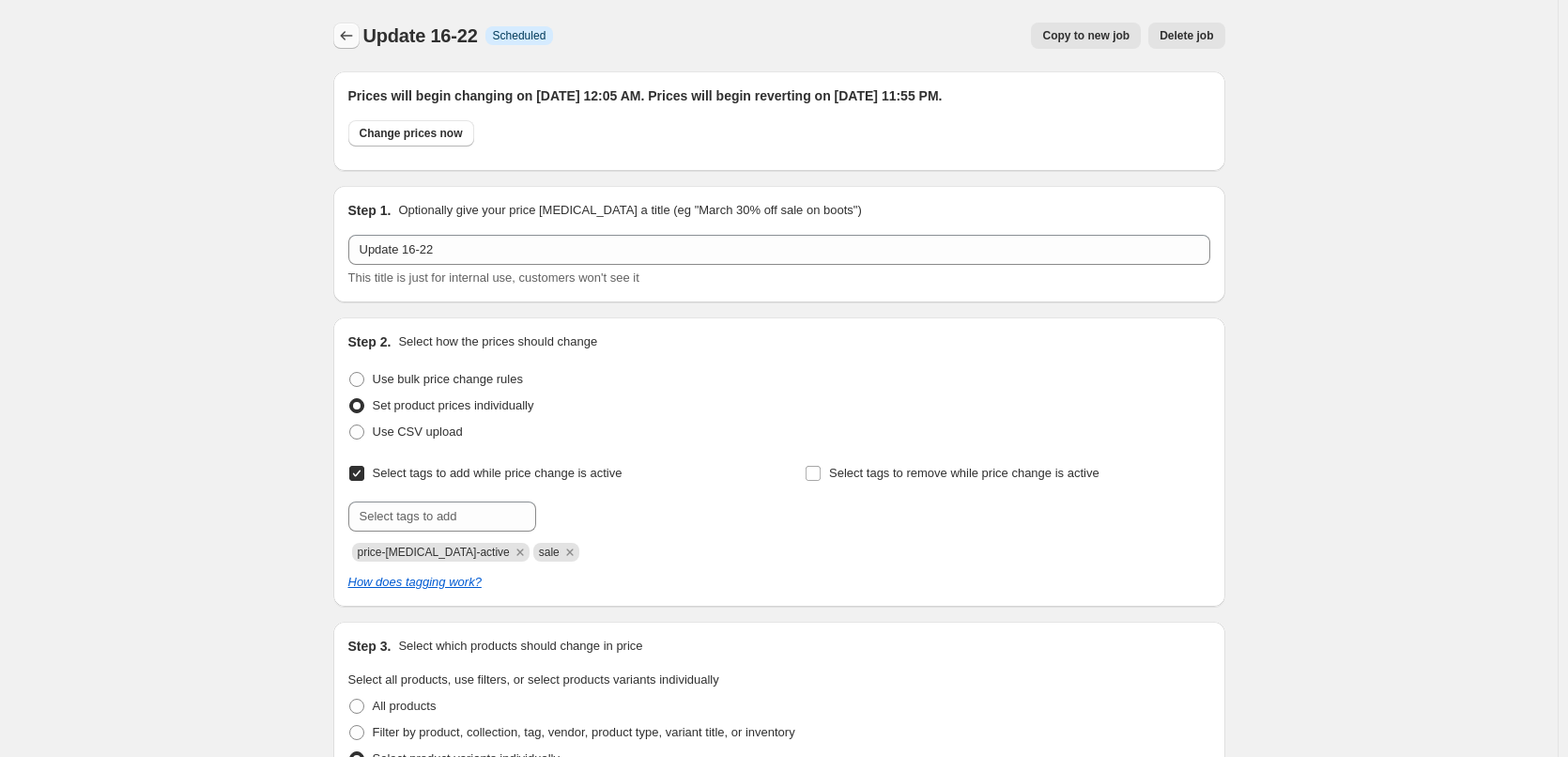
click at [354, 41] on icon "Price change jobs" at bounding box center [346, 35] width 19 height 19
